Goal: Task Accomplishment & Management: Complete application form

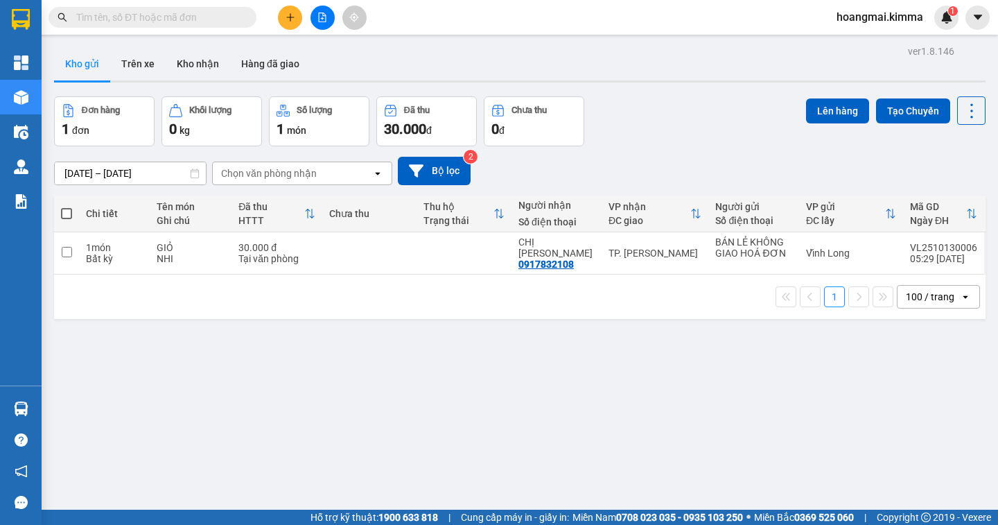
click at [283, 10] on button at bounding box center [290, 18] width 24 height 24
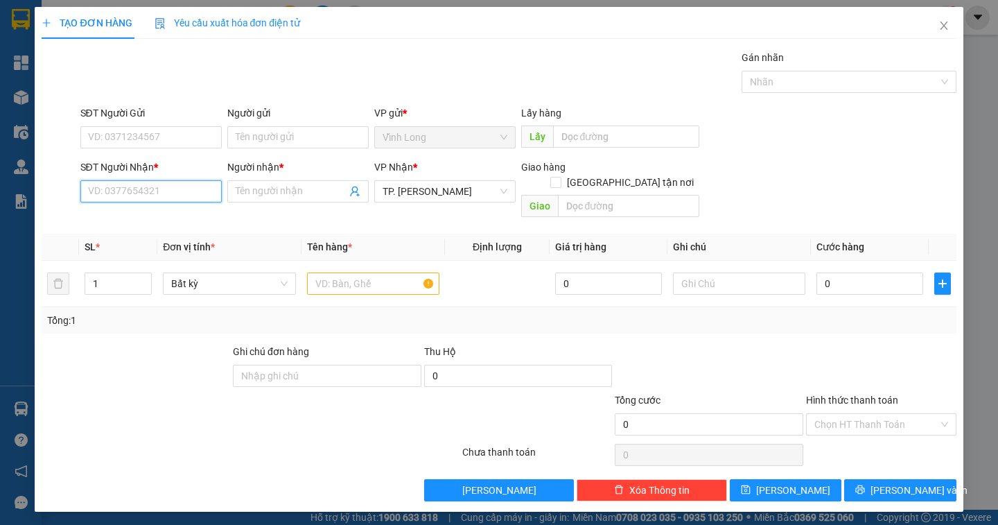
click at [141, 184] on input "SĐT Người Nhận *" at bounding box center [150, 191] width 141 height 22
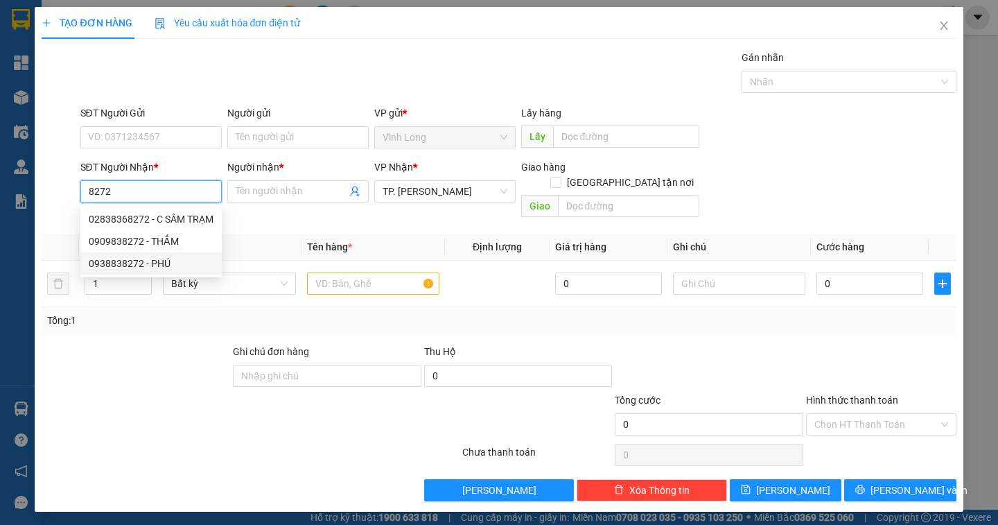
click at [137, 265] on div "0938838272 - PHÚ" at bounding box center [151, 263] width 125 height 15
type input "0938838272"
type input "PHÚ"
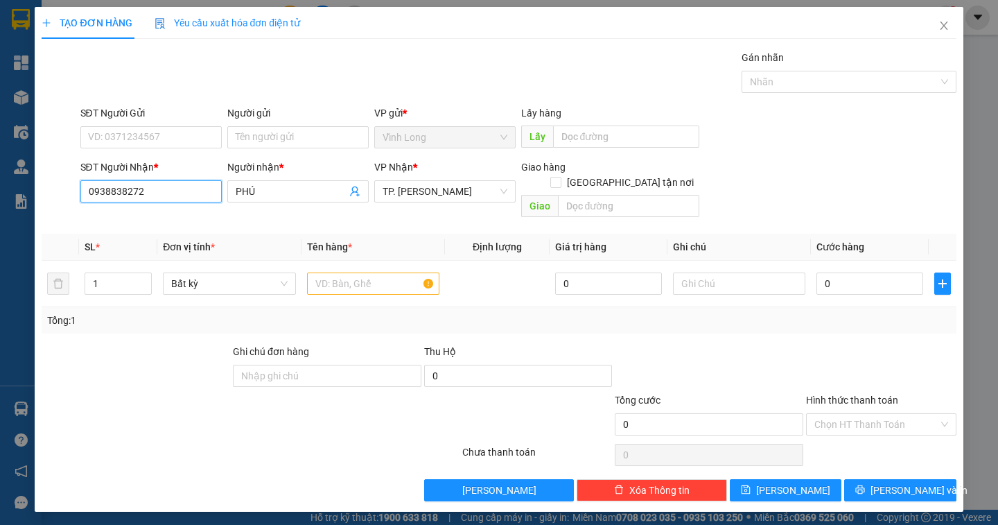
type input "0938838272"
click at [285, 149] on div "Người gửi Tên người gửi" at bounding box center [297, 129] width 141 height 49
click at [276, 137] on input "Người gửi" at bounding box center [297, 137] width 141 height 22
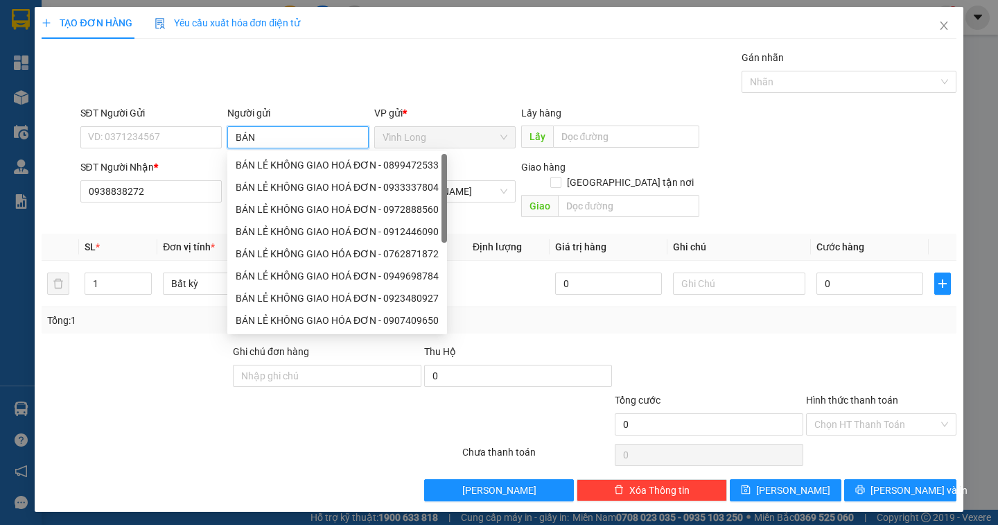
type input "BÁN"
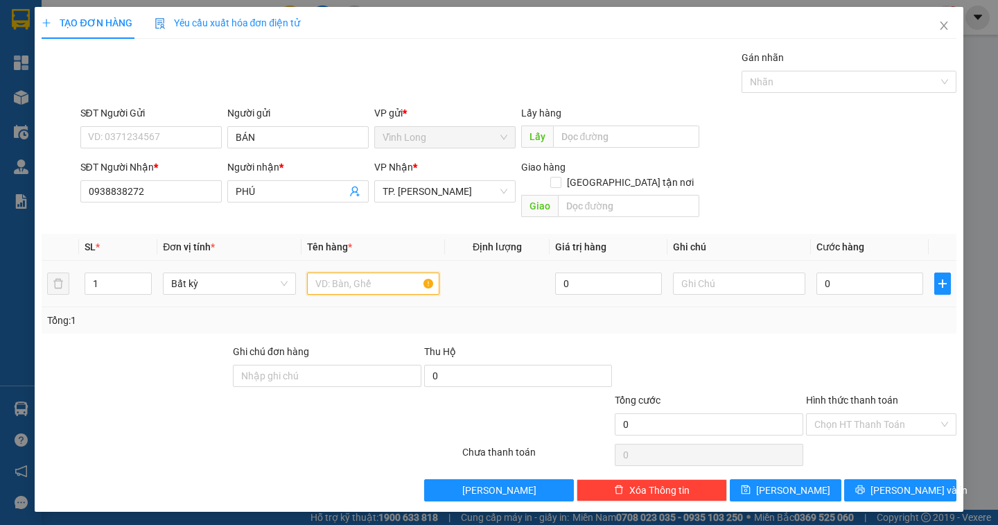
click at [324, 272] on input "text" at bounding box center [373, 283] width 132 height 22
type input "GÓI VS"
click at [727, 272] on input "text" at bounding box center [739, 283] width 132 height 22
type input "DÂN"
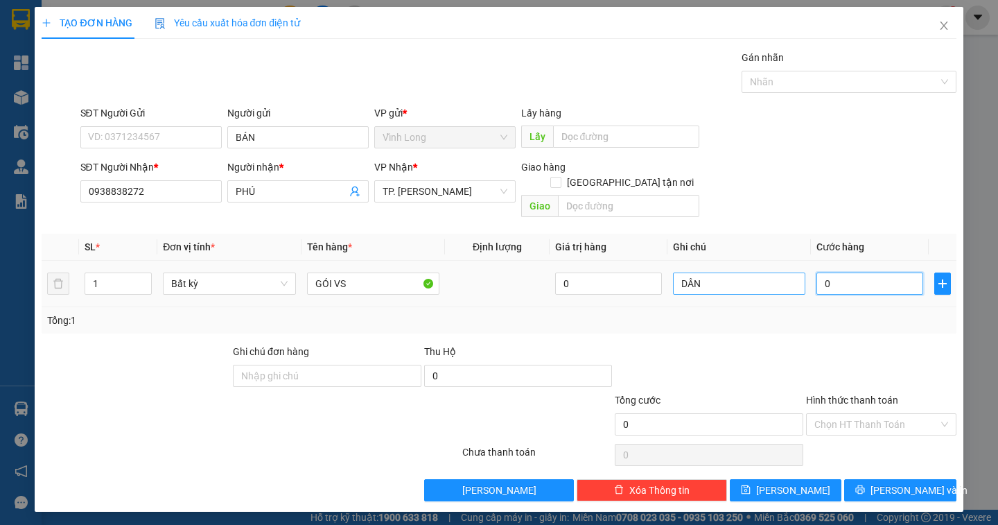
type input "2"
type input "20"
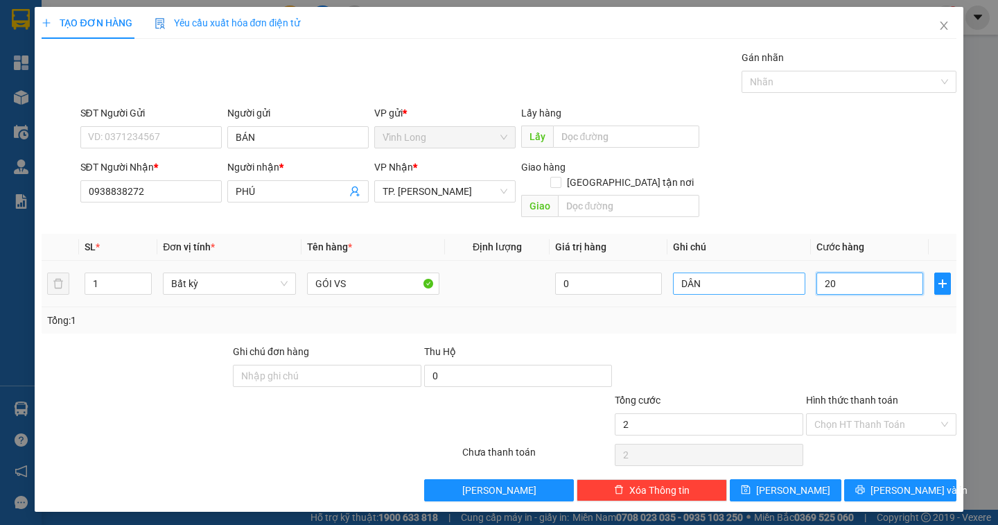
type input "20"
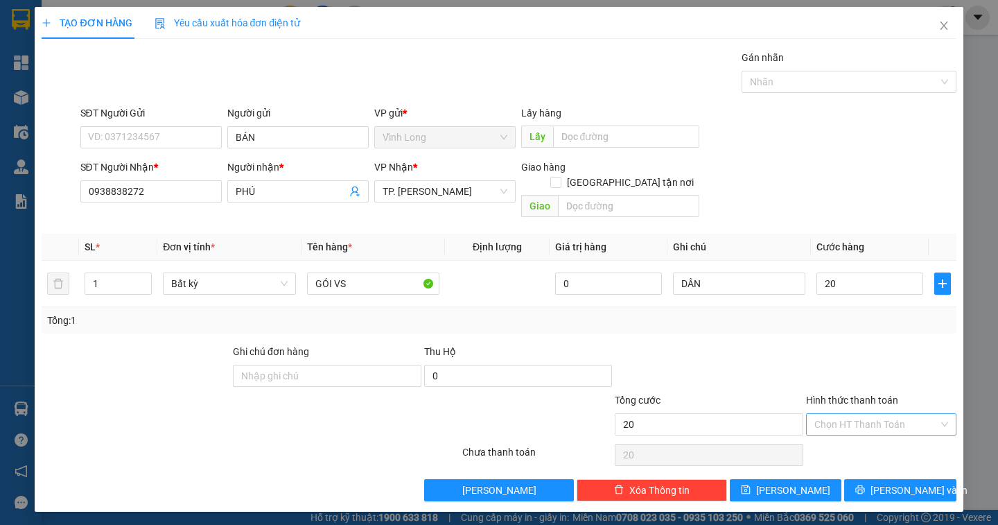
click at [890, 414] on input "Hình thức thanh toán" at bounding box center [876, 424] width 124 height 21
type input "20.000"
click at [865, 439] on div "Tại văn phòng" at bounding box center [881, 436] width 134 height 15
type input "0"
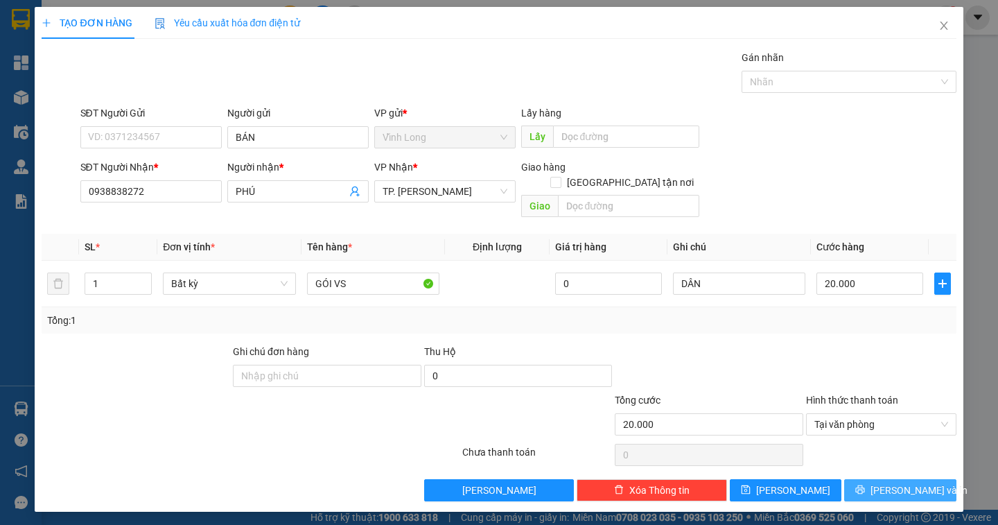
click at [924, 482] on span "[PERSON_NAME] và In" at bounding box center [918, 489] width 97 height 15
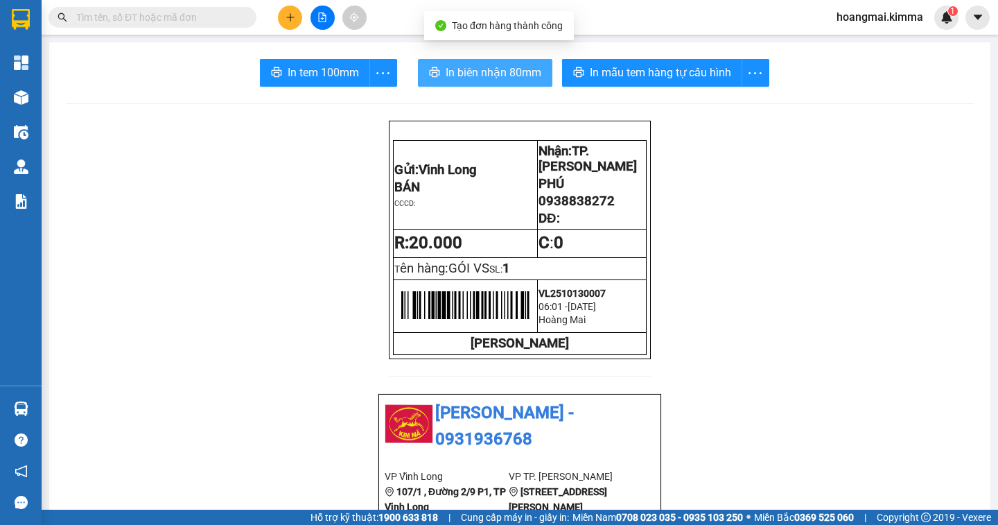
click at [490, 73] on span "In biên nhận 80mm" at bounding box center [494, 72] width 96 height 17
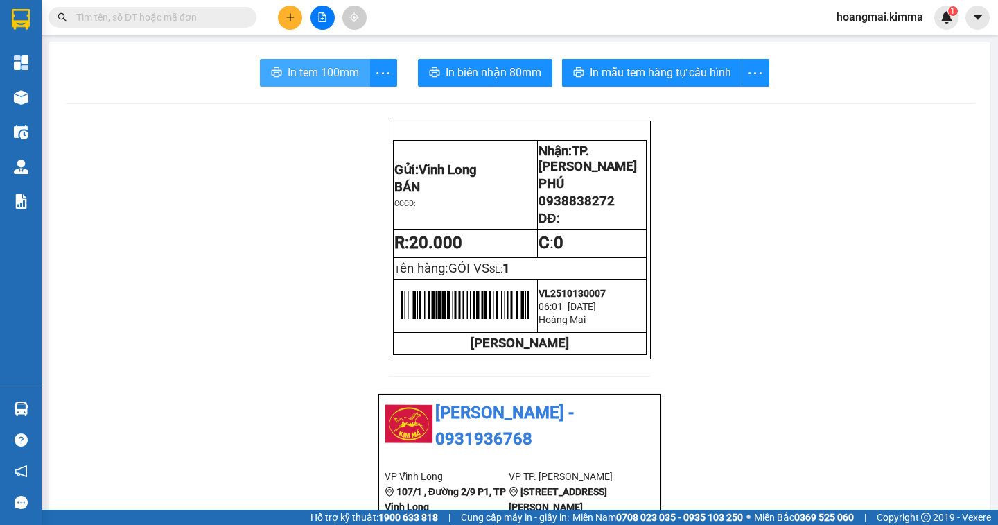
click at [318, 74] on span "In tem 100mm" at bounding box center [323, 72] width 71 height 17
click at [288, 16] on icon "plus" at bounding box center [290, 17] width 10 height 10
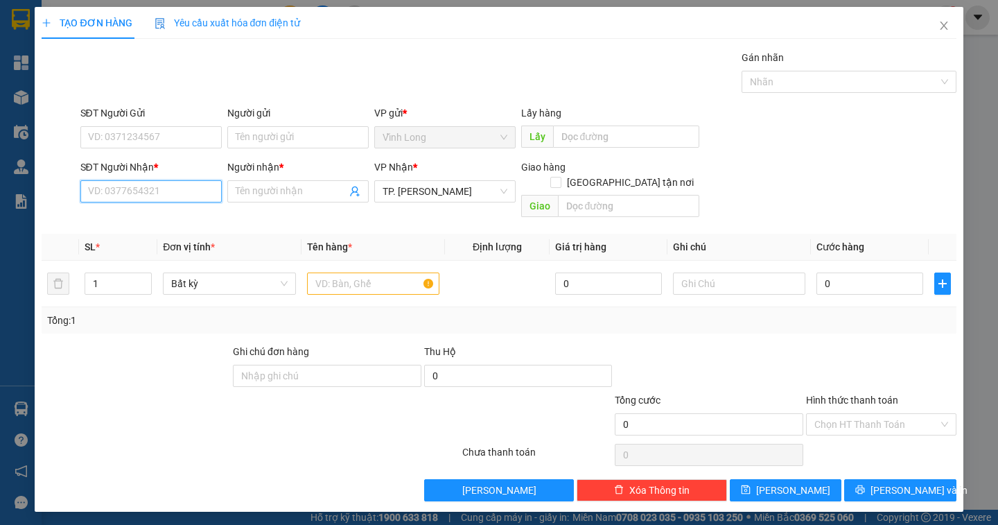
click at [141, 186] on input "SĐT Người Nhận *" at bounding box center [150, 191] width 141 height 22
click at [132, 217] on div "0909648632 - LINH" at bounding box center [151, 218] width 125 height 15
type input "0909648632"
type input "LINH"
type input "0909648632"
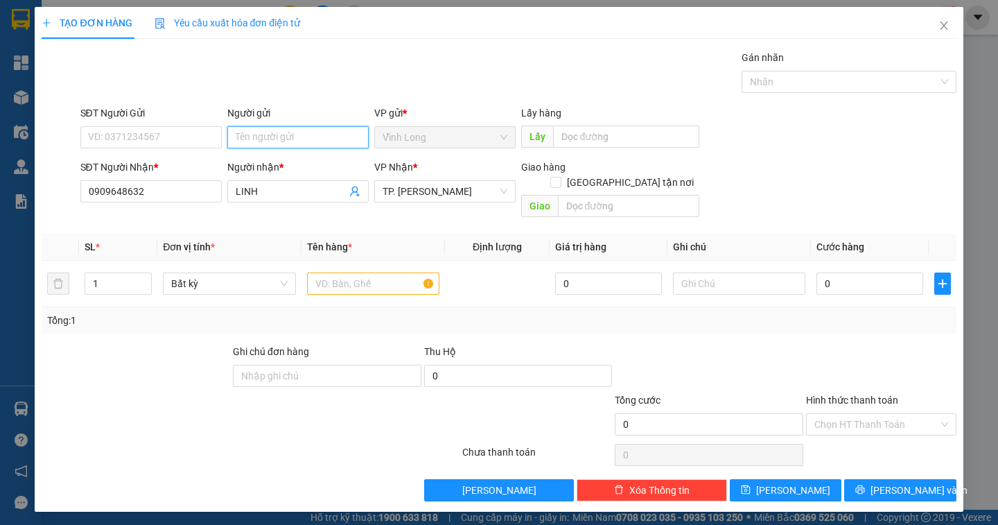
drag, startPoint x: 271, startPoint y: 127, endPoint x: 264, endPoint y: 130, distance: 7.5
click at [270, 127] on input "Người gửi" at bounding box center [297, 137] width 141 height 22
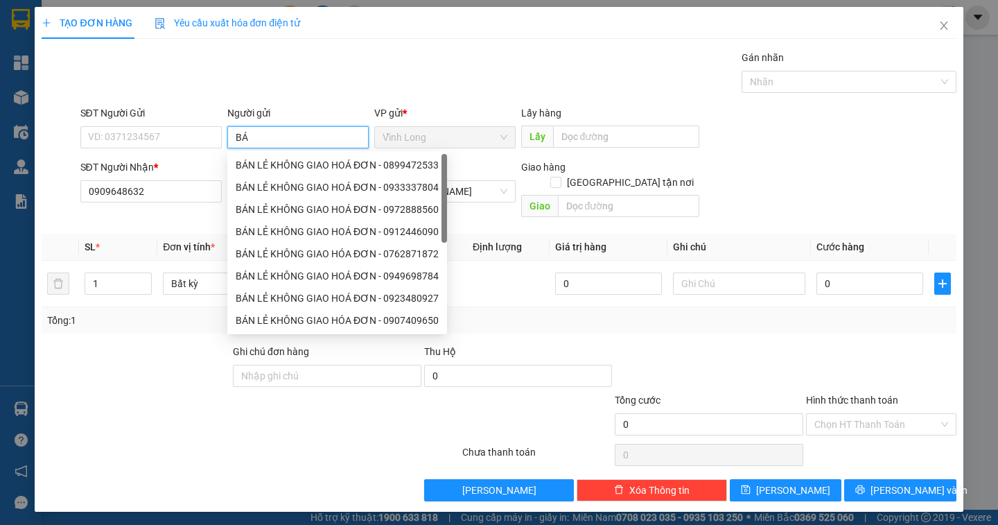
type input "BÁN"
click at [252, 159] on div "BÁN LẺ KHÔNG GIAO HOÁ ĐƠN - 0899472533" at bounding box center [337, 164] width 203 height 15
type input "0899472533"
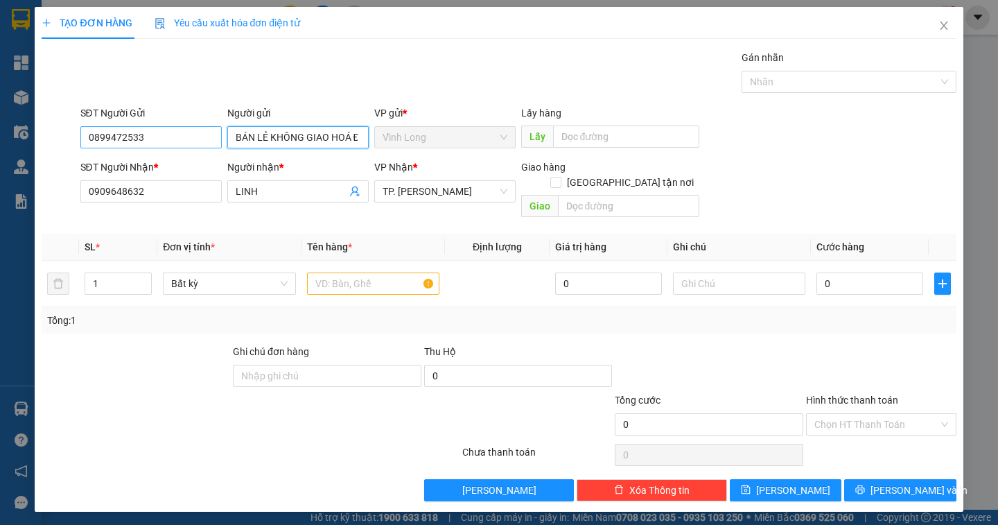
type input "BÁN LẺ KHÔNG GIAO HOÁ ĐƠN"
drag, startPoint x: 188, startPoint y: 148, endPoint x: 60, endPoint y: 137, distance: 128.6
click at [60, 137] on div "SĐT Người Gửi 0899472533 0899472533 Người gửi BÁN LẺ KHÔNG GIAO HOÁ ĐƠN VP gửi …" at bounding box center [498, 129] width 917 height 49
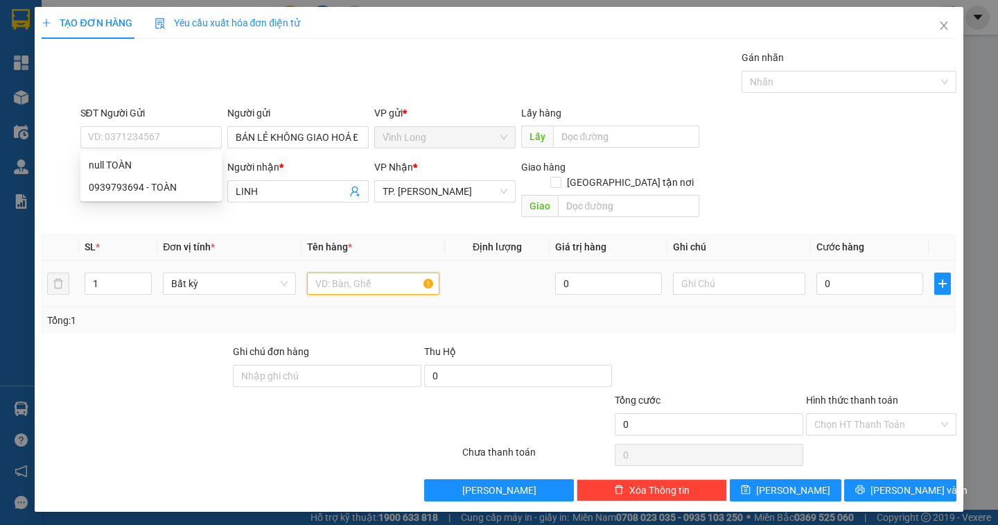
click at [375, 272] on input "text" at bounding box center [373, 283] width 132 height 22
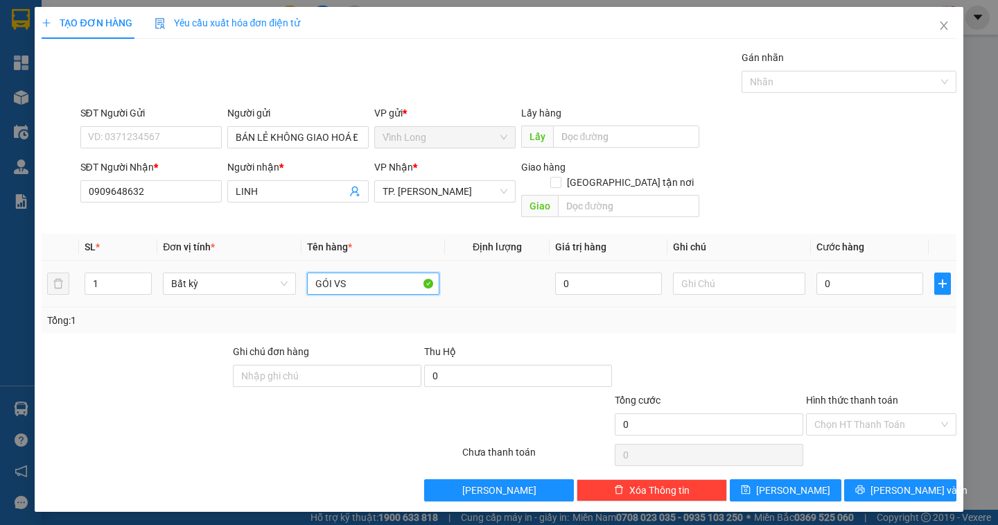
type input "GÓI VS"
type input "DÂN"
type input "2"
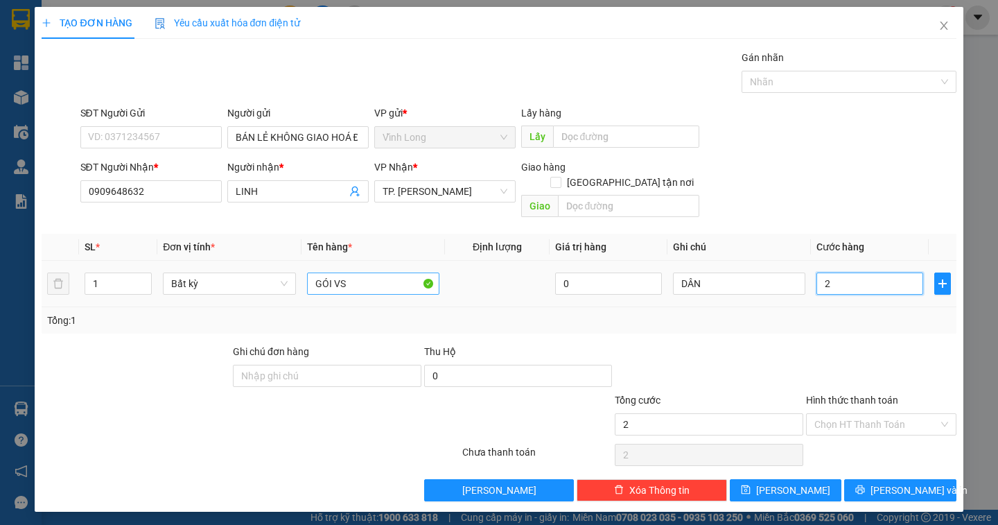
type input "20"
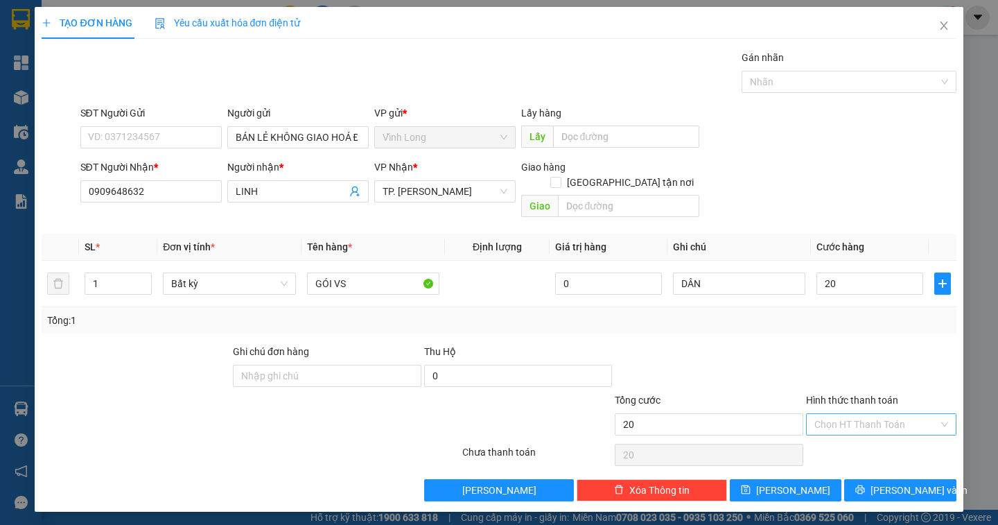
type input "20.000"
click at [874, 414] on input "Hình thức thanh toán" at bounding box center [876, 424] width 124 height 21
click at [862, 446] on div "Tại văn phòng" at bounding box center [881, 436] width 150 height 22
type input "0"
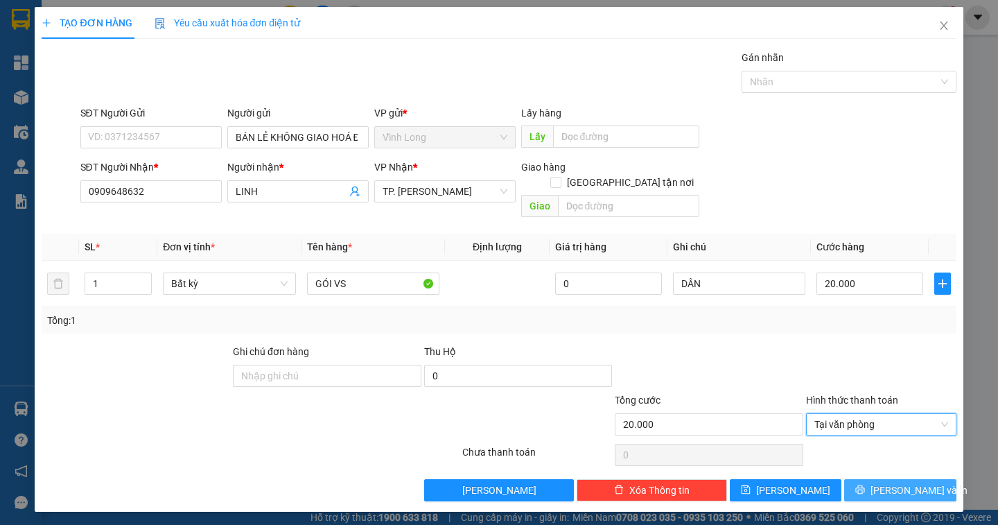
click at [924, 482] on span "[PERSON_NAME] và In" at bounding box center [918, 489] width 97 height 15
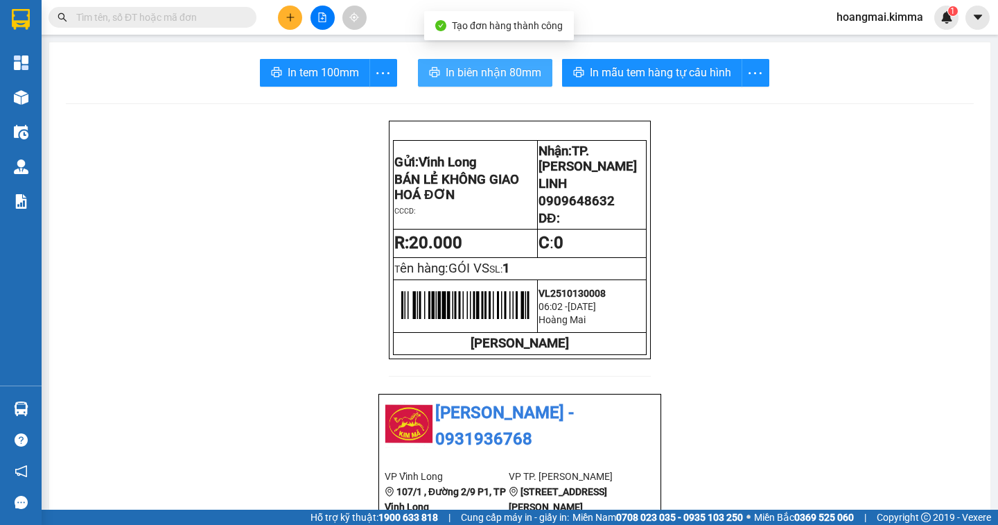
click at [470, 71] on span "In biên nhận 80mm" at bounding box center [494, 72] width 96 height 17
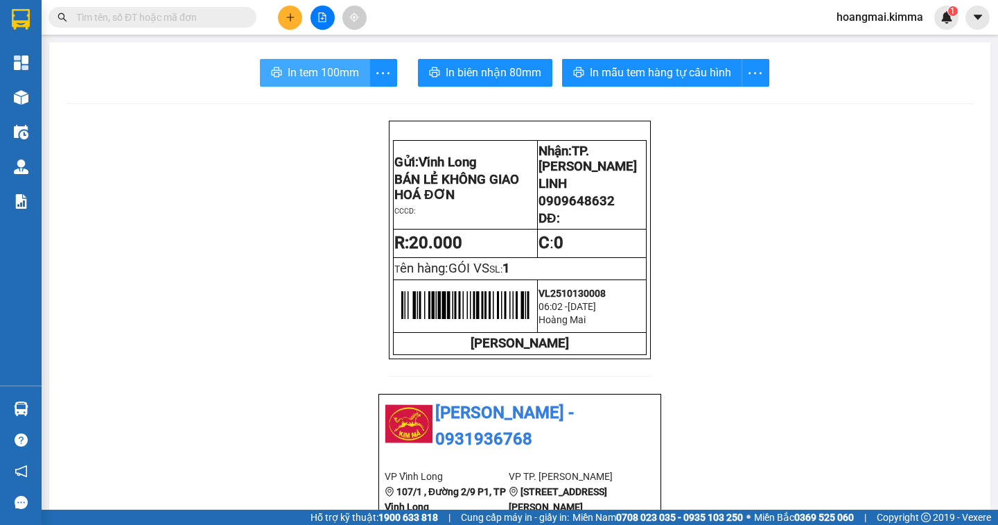
click at [331, 82] on button "In tem 100mm" at bounding box center [315, 73] width 110 height 28
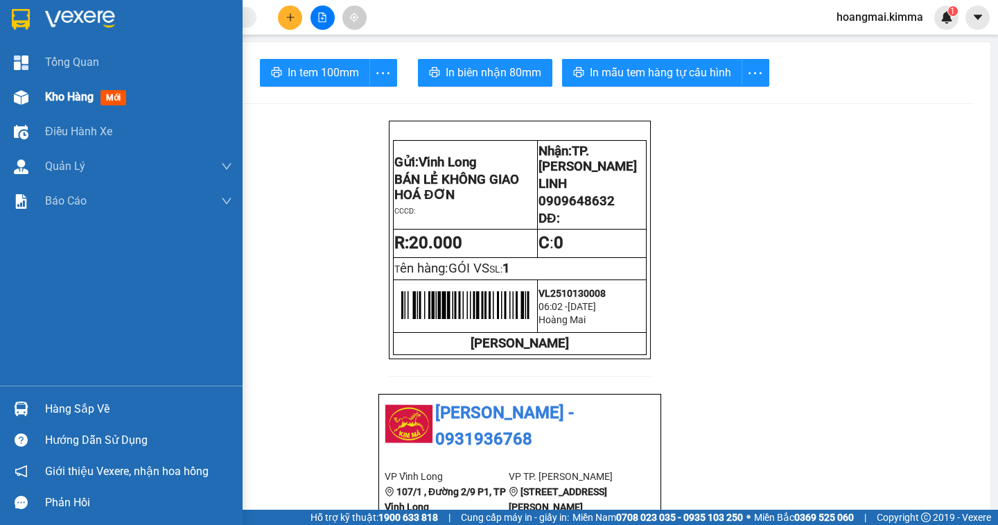
click at [76, 105] on div "Kho hàng mới" at bounding box center [88, 96] width 87 height 17
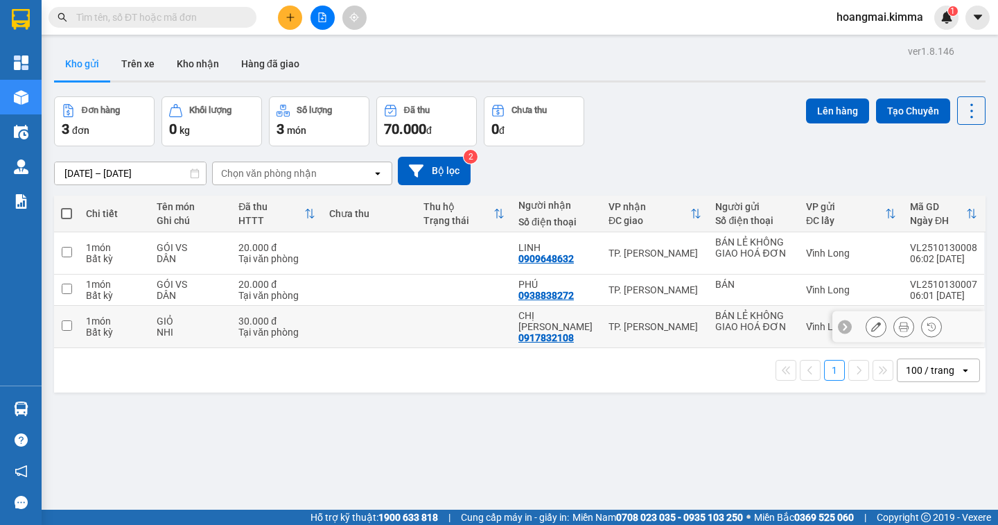
click at [69, 326] on input "checkbox" at bounding box center [67, 325] width 10 height 10
checkbox input "true"
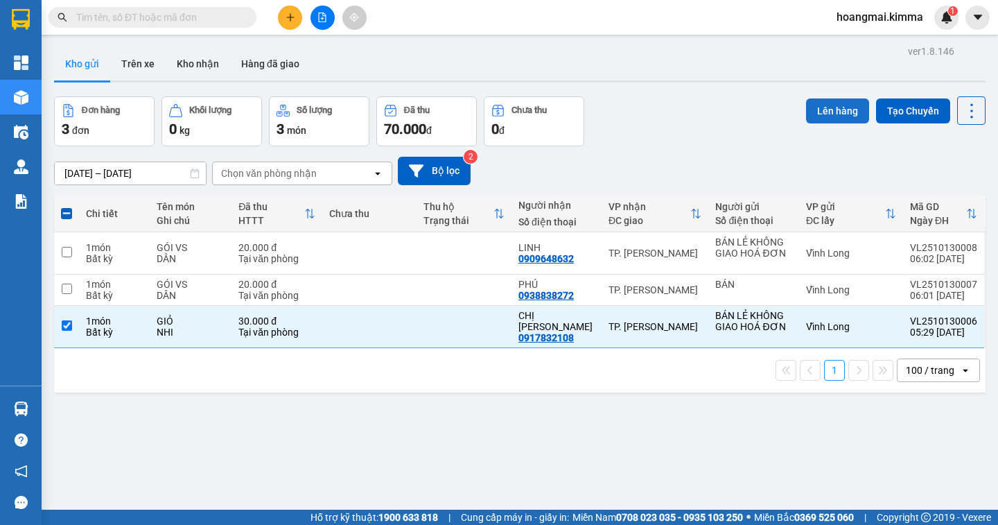
click at [809, 116] on button "Lên hàng" at bounding box center [837, 110] width 63 height 25
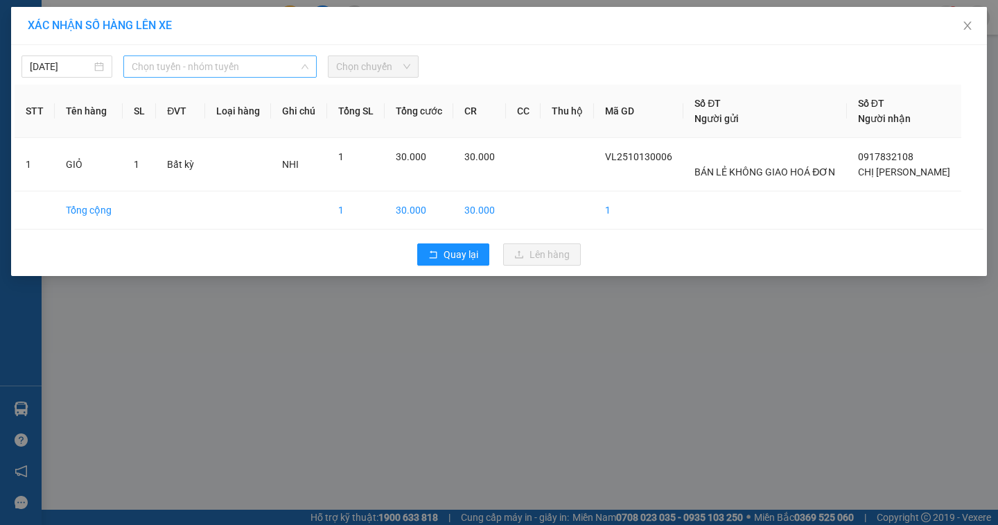
click at [246, 72] on span "Chọn tuyến - nhóm tuyến" at bounding box center [220, 66] width 177 height 21
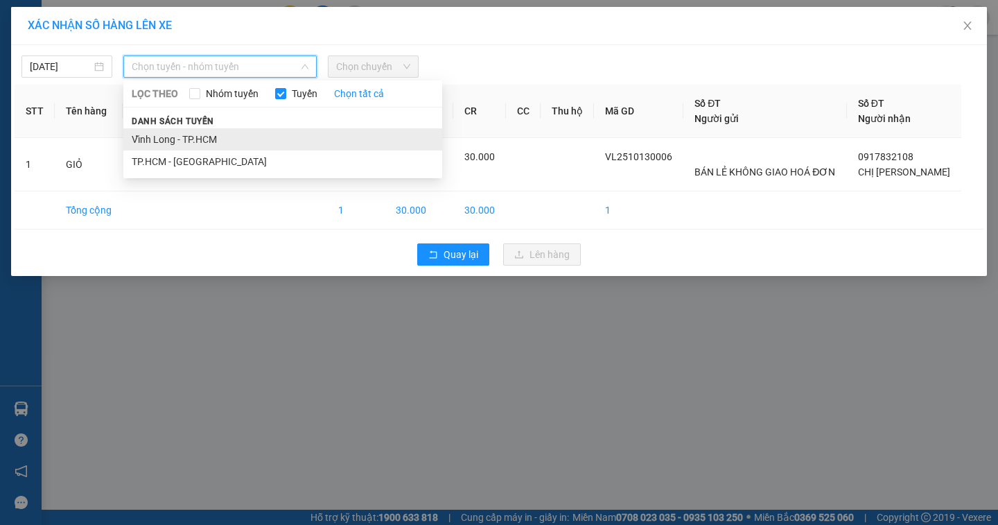
click at [207, 134] on li "Vĩnh Long - TP.HCM" at bounding box center [282, 139] width 319 height 22
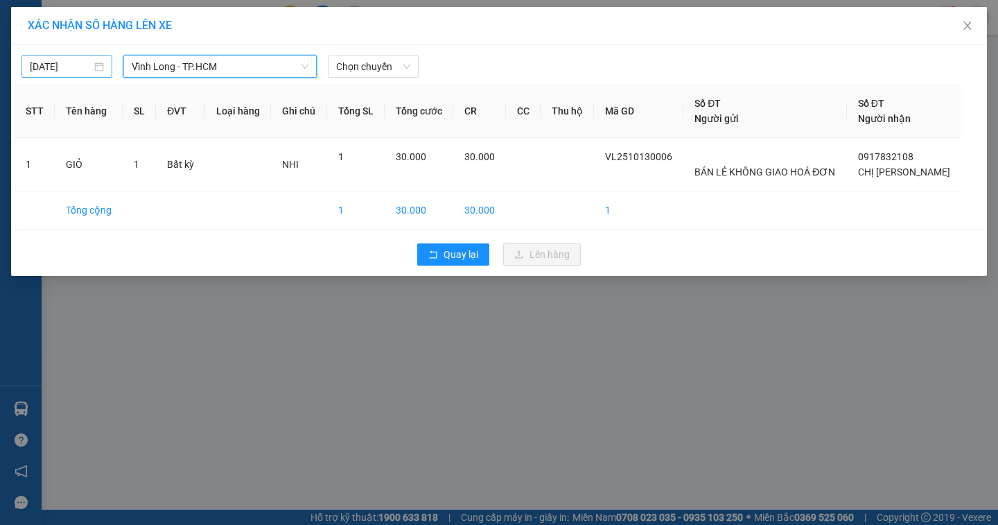
click at [100, 64] on div "[DATE]" at bounding box center [67, 66] width 74 height 15
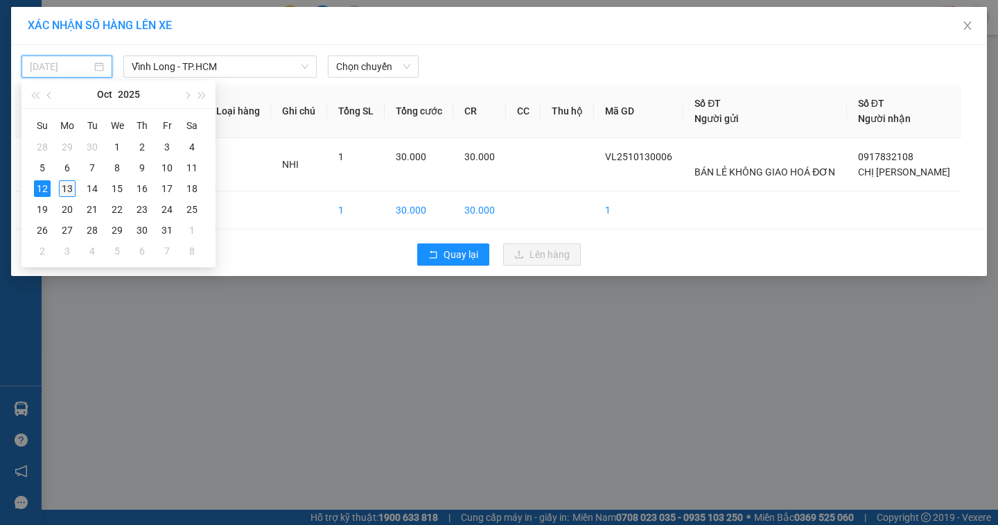
click at [65, 193] on div "13" at bounding box center [67, 188] width 17 height 17
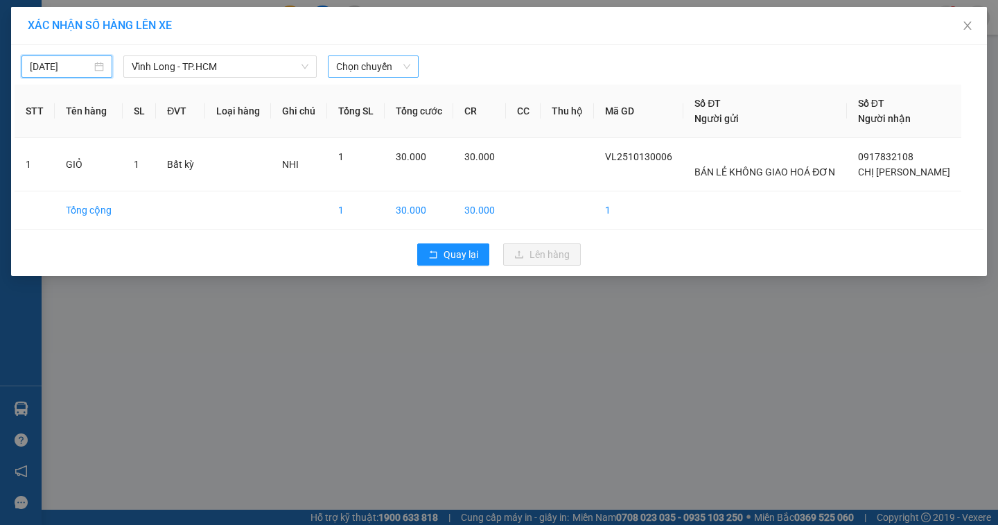
type input "[DATE]"
click at [353, 64] on span "Chọn chuyến" at bounding box center [373, 66] width 74 height 21
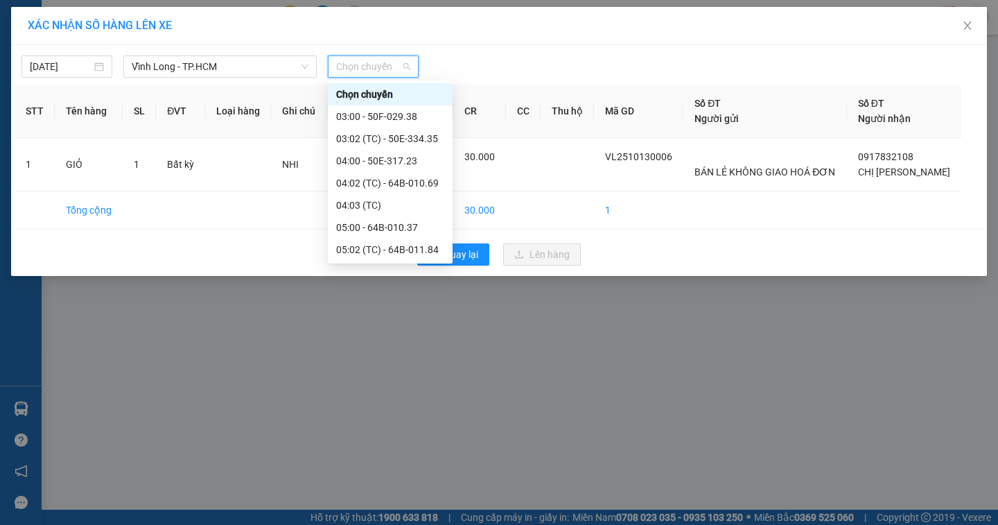
click at [389, 264] on div "06:00 - 64B-011.62" at bounding box center [390, 271] width 108 height 15
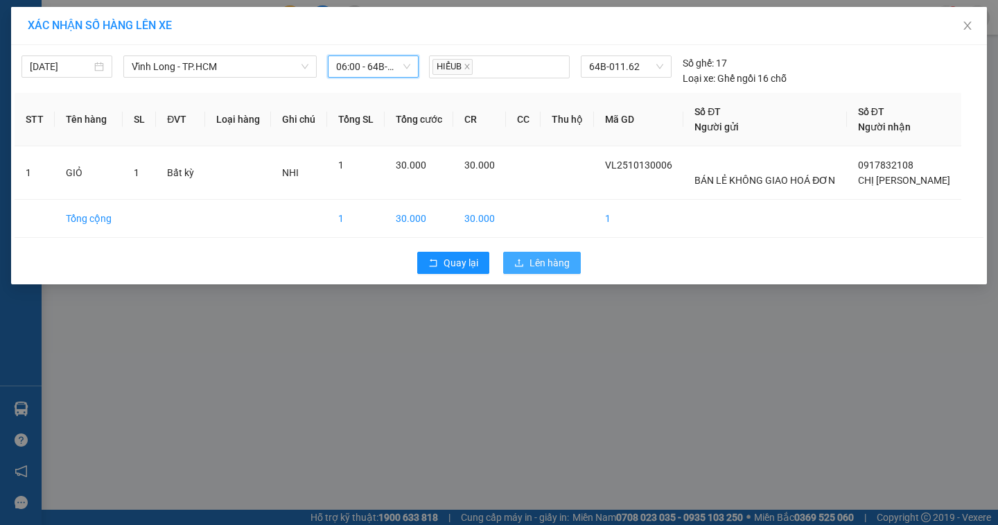
click at [538, 261] on span "Lên hàng" at bounding box center [549, 262] width 40 height 15
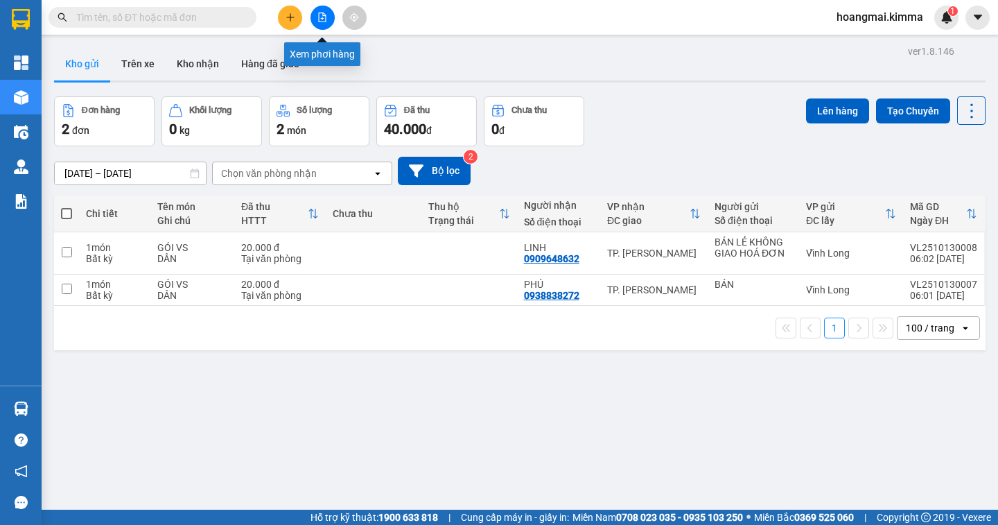
click at [321, 18] on icon "file-add" at bounding box center [322, 17] width 10 height 10
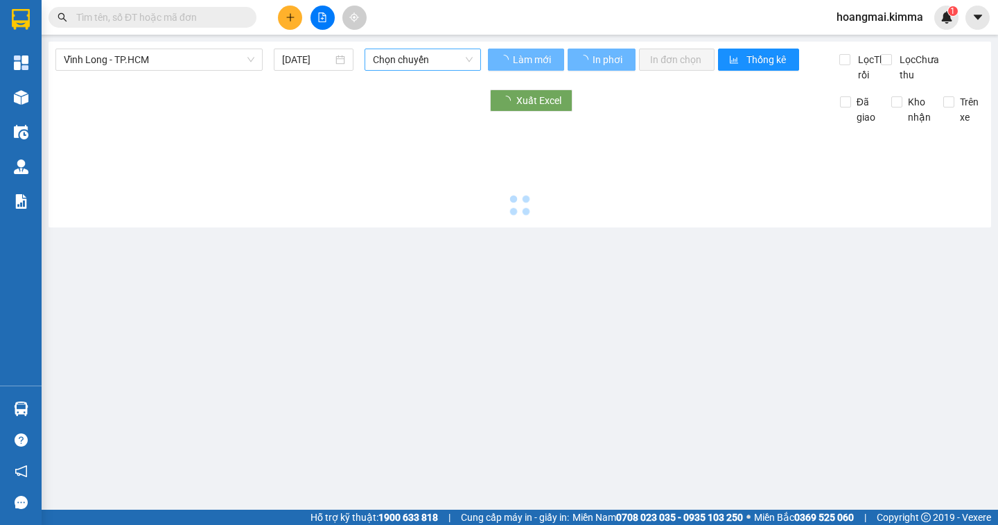
type input "[DATE]"
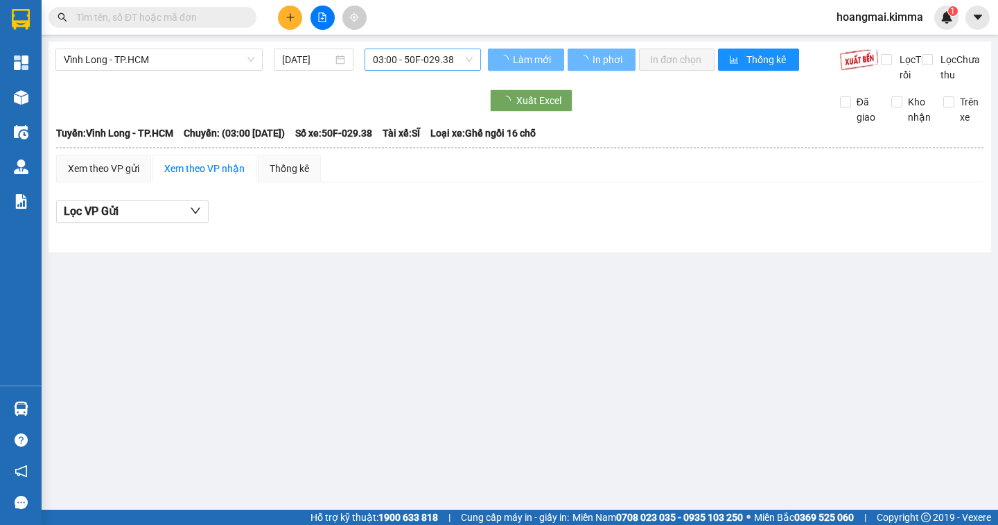
click at [412, 63] on span "03:00 - 50F-029.38" at bounding box center [423, 59] width 100 height 21
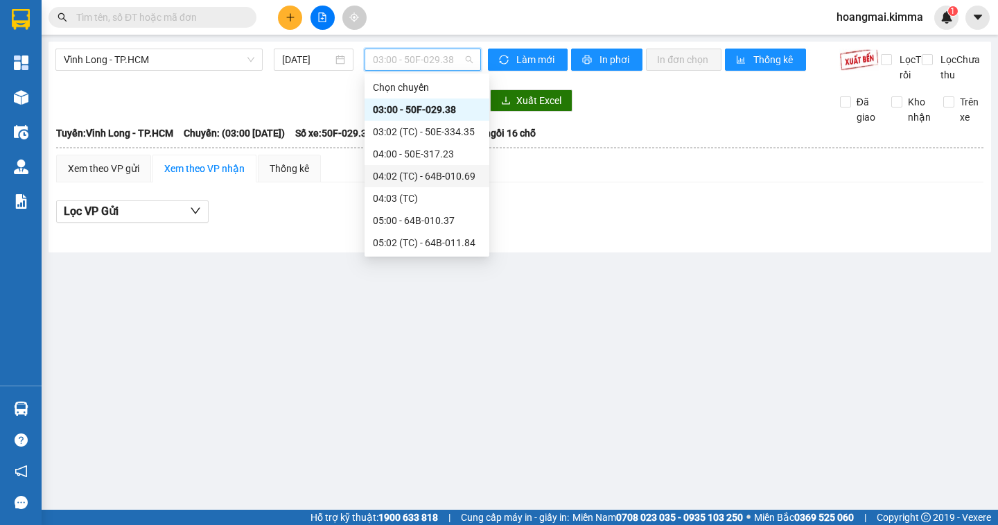
click at [441, 177] on div "04:02 (TC) - 64B-010.69" at bounding box center [427, 175] width 108 height 15
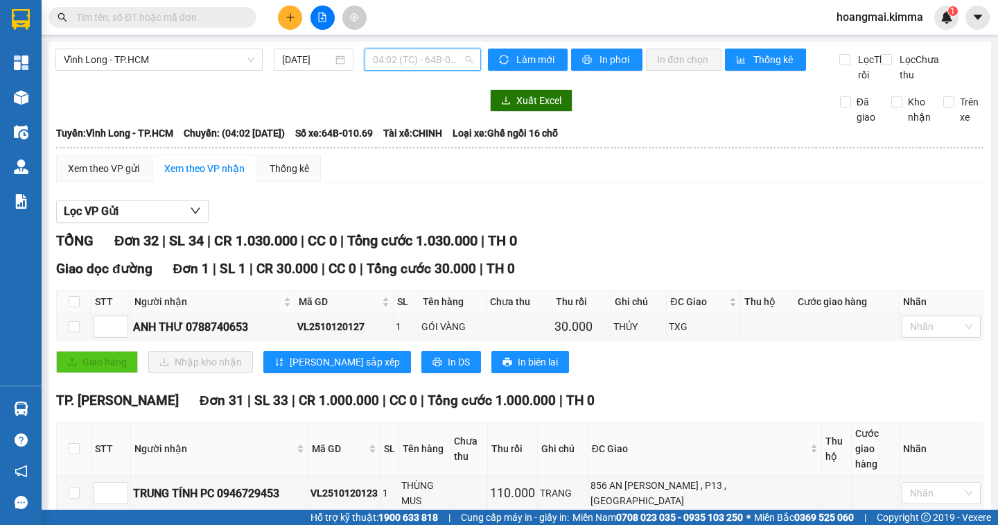
click at [416, 67] on span "04:02 (TC) - 64B-010.69" at bounding box center [423, 59] width 100 height 21
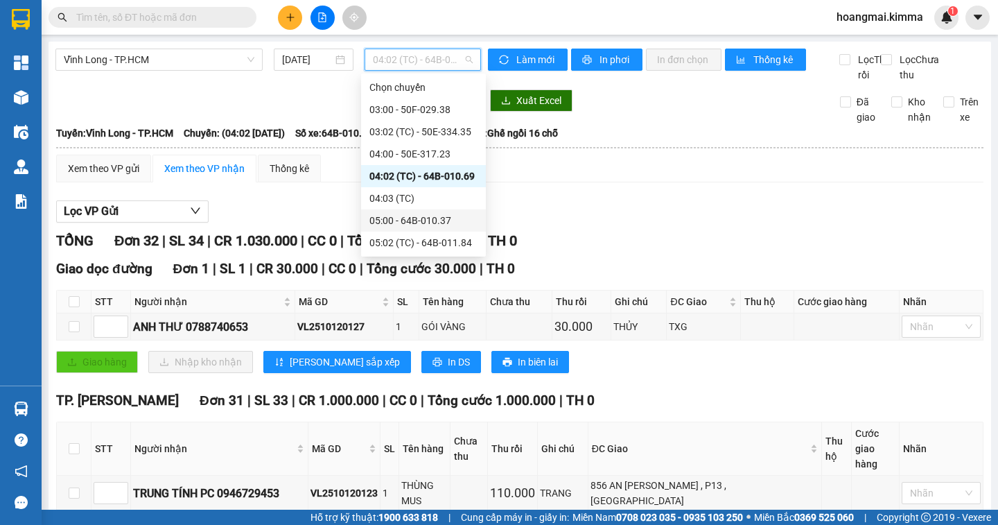
click at [413, 218] on div "05:00 - 64B-010.37" at bounding box center [423, 220] width 108 height 15
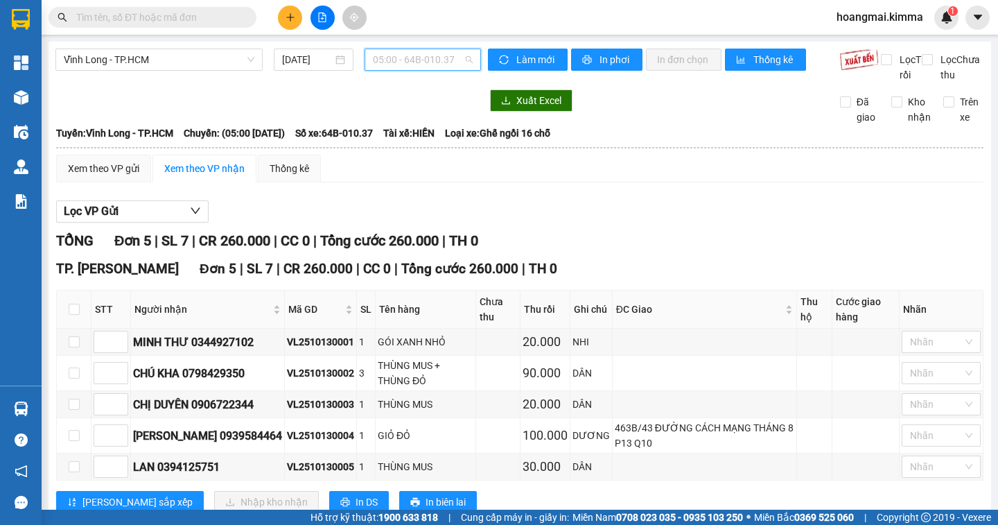
click at [403, 64] on span "05:00 - 64B-010.37" at bounding box center [423, 59] width 100 height 21
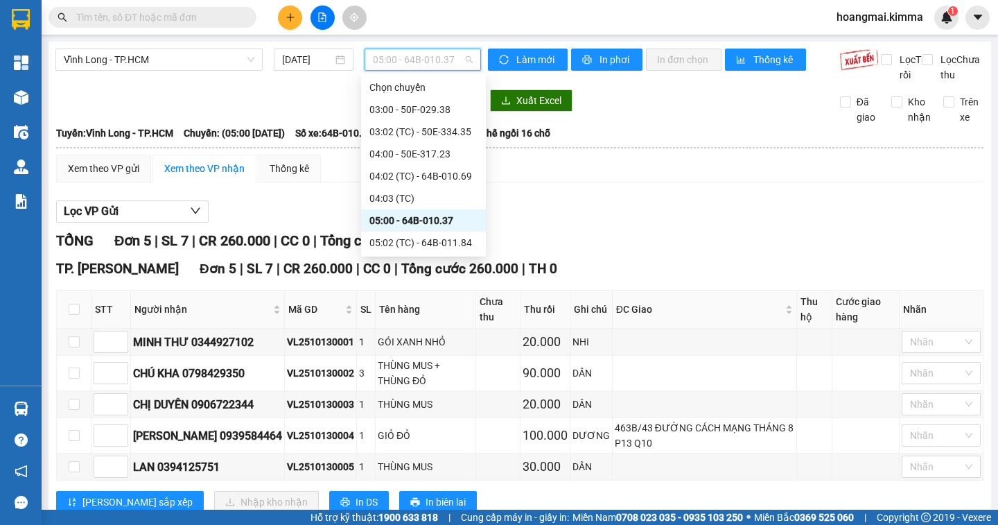
click at [412, 257] on div "06:00 - 64B-011.62" at bounding box center [423, 264] width 108 height 15
